Goal: Task Accomplishment & Management: Manage account settings

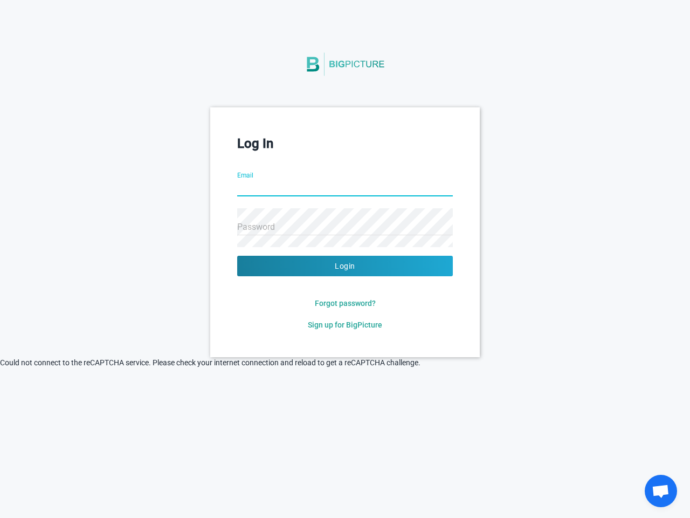
click at [345, 266] on button "Login" at bounding box center [345, 266] width 216 height 20
click at [345, 303] on span "Forgot password?" at bounding box center [345, 303] width 61 height 9
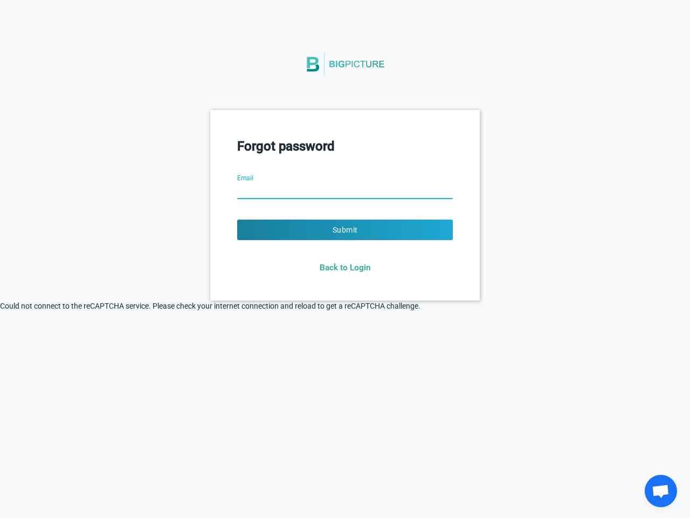
click at [345, 325] on html "Forgot password Email Submit Back to Login © 2021 Big Picture Technologies Inc.…" at bounding box center [345, 259] width 690 height 518
click at [243, 371] on html "Forgot password Email Submit Back to Login © 2021 Big Picture Technologies Inc.…" at bounding box center [345, 259] width 690 height 518
click at [375, 397] on html "Forgot password Email Submit Back to Login © 2021 Big Picture Technologies Inc.…" at bounding box center [345, 259] width 690 height 518
click at [439, 397] on html "Forgot password Email Submit Back to Login © 2021 Big Picture Technologies Inc.…" at bounding box center [345, 259] width 690 height 518
click at [661, 491] on span "Open chat" at bounding box center [661, 491] width 18 height 15
